Goal: Task Accomplishment & Management: Complete application form

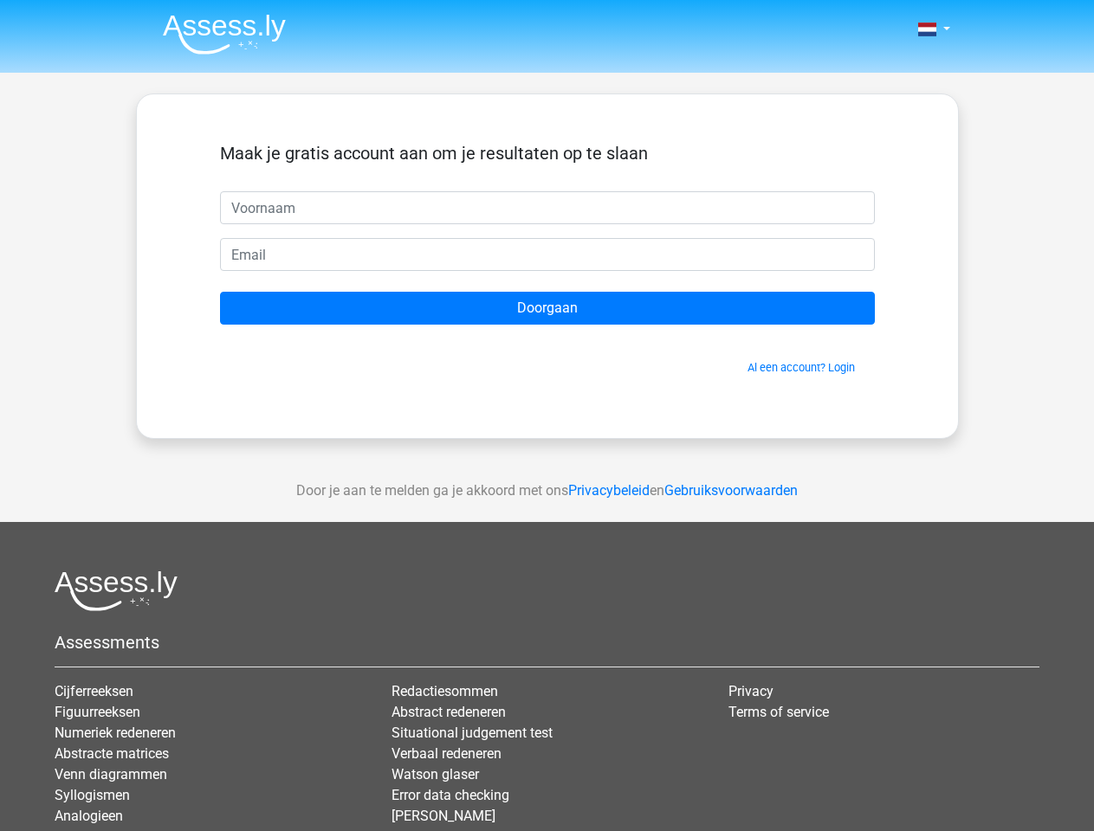
click at [928, 29] on span at bounding box center [927, 30] width 18 height 14
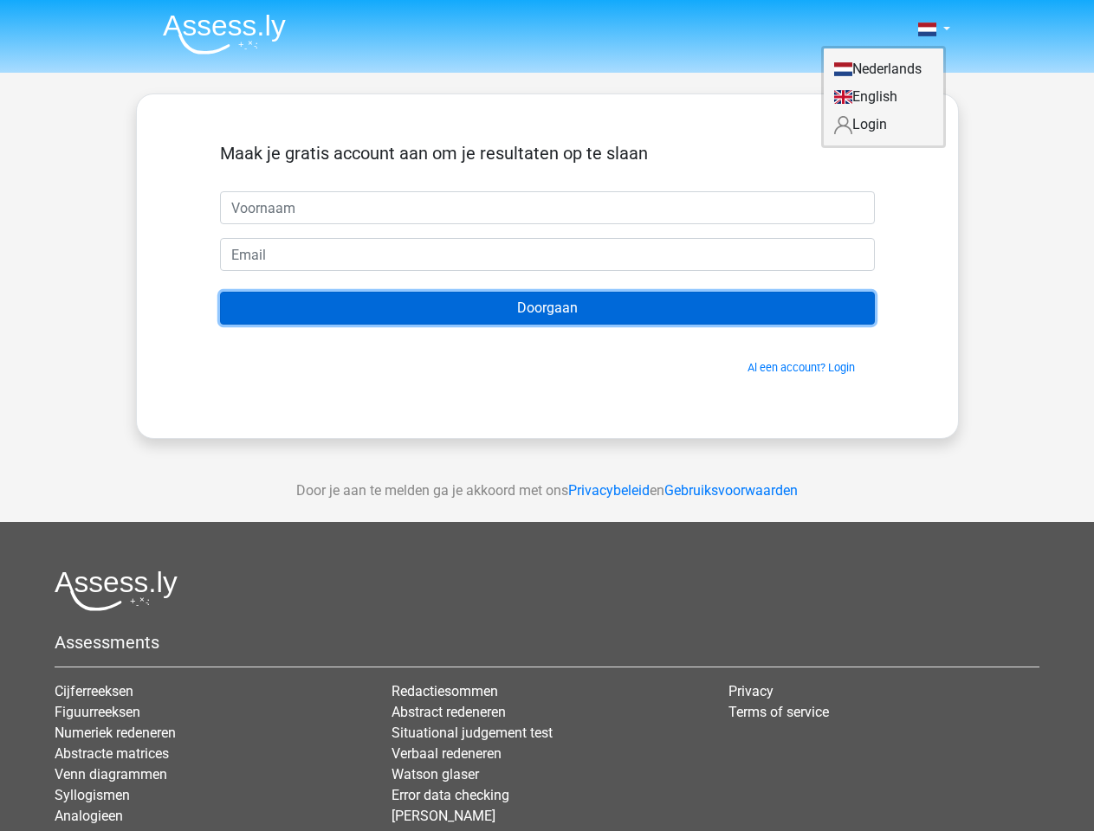
click at [547, 308] on input "Doorgaan" at bounding box center [547, 308] width 655 height 33
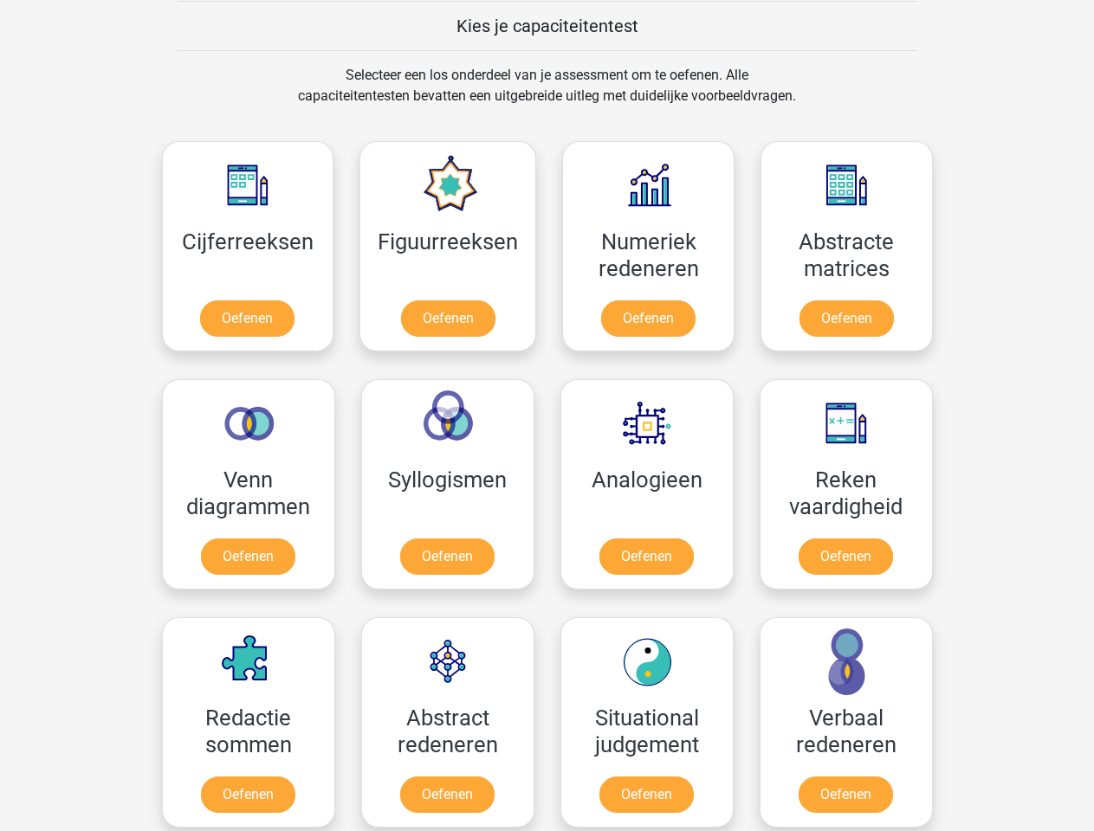
scroll to position [671, 0]
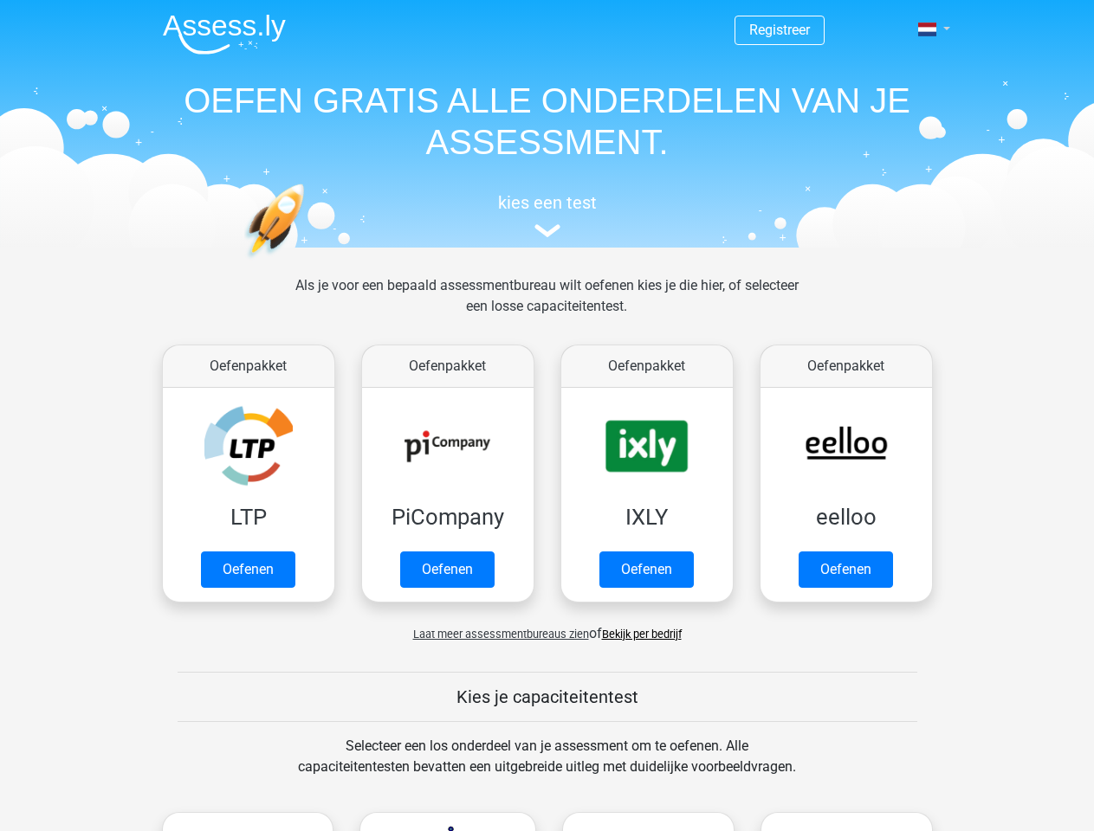
click at [928, 29] on span at bounding box center [927, 30] width 18 height 14
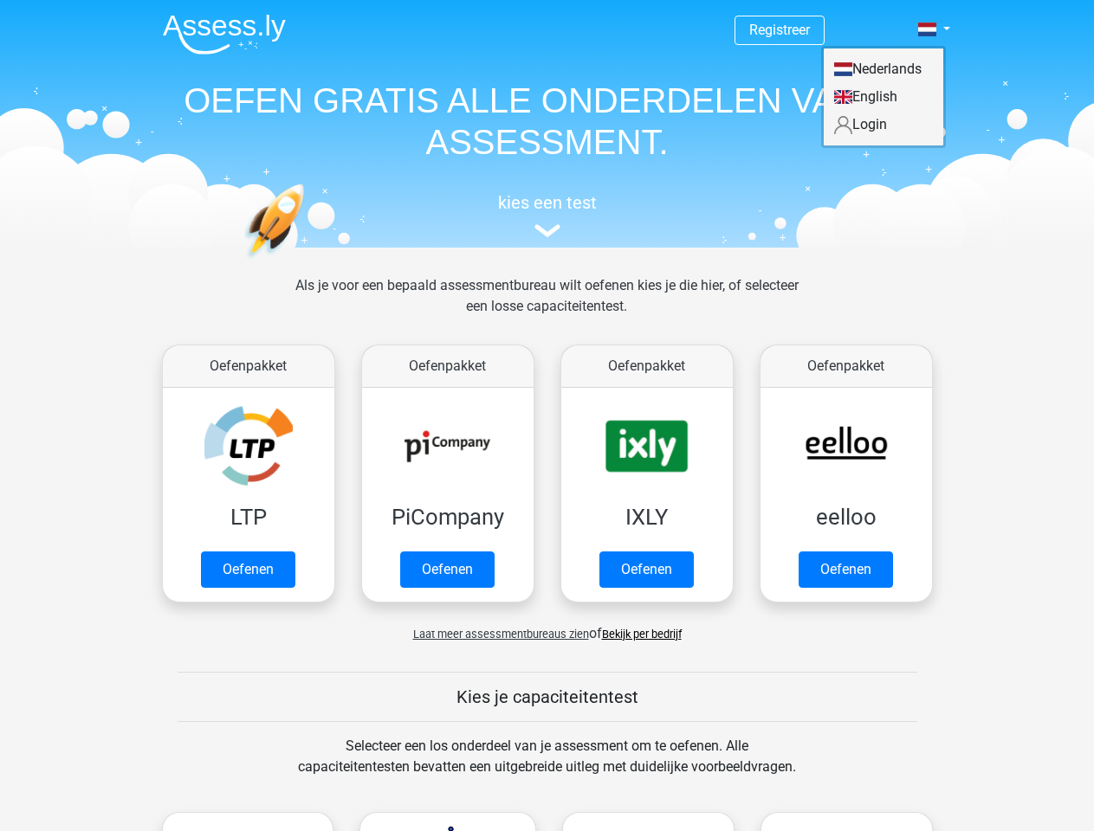
click at [496, 634] on span "Laat meer assessmentbureaus zien" at bounding box center [501, 634] width 176 height 13
